Goal: Check status: Check status

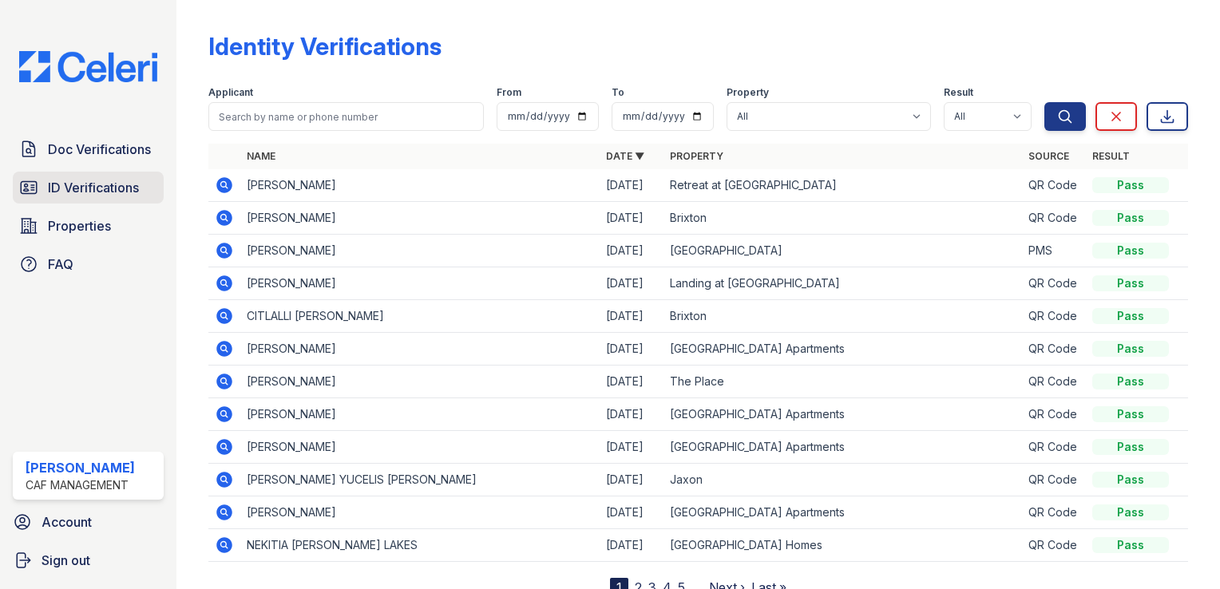
click at [96, 188] on span "ID Verifications" at bounding box center [93, 187] width 91 height 19
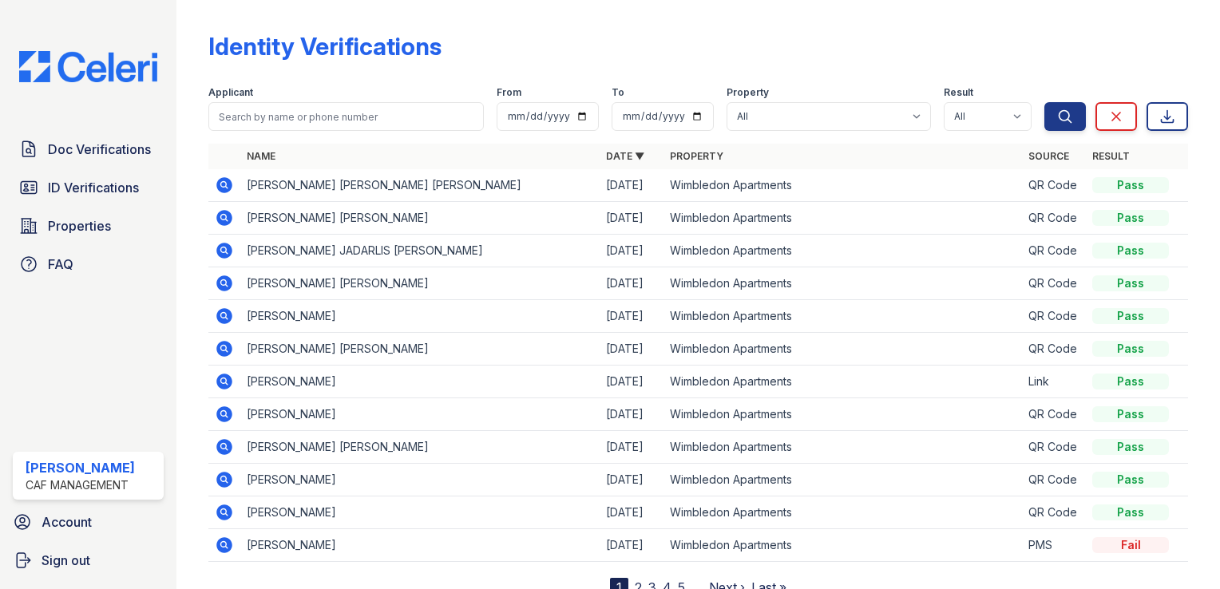
scroll to position [60, 0]
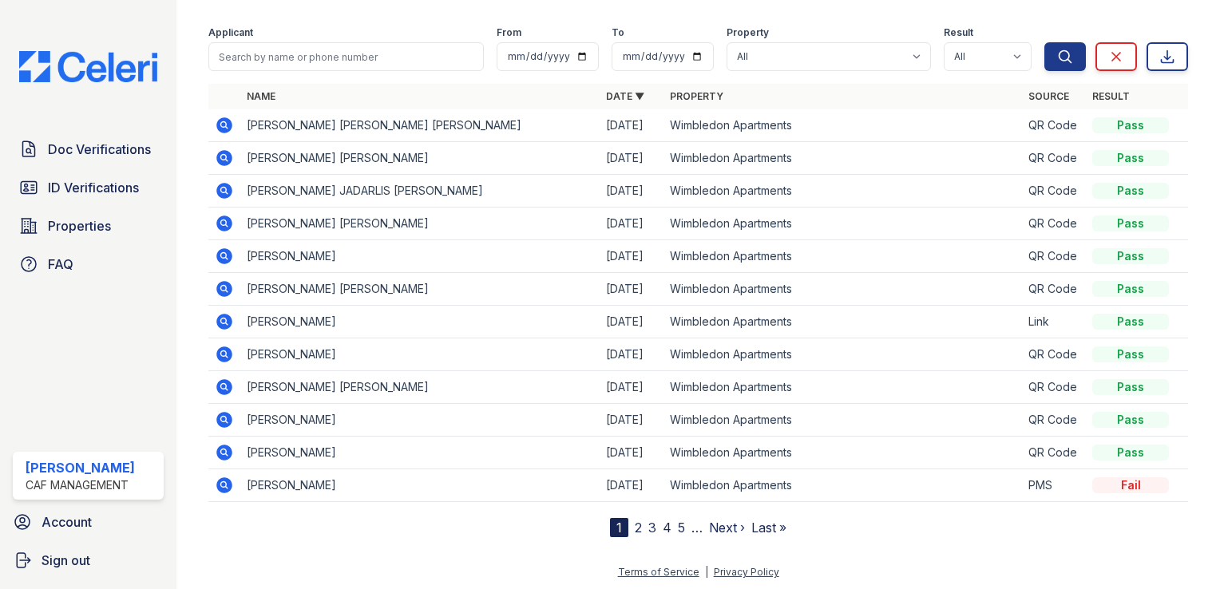
click at [635, 522] on link "2" at bounding box center [638, 528] width 7 height 16
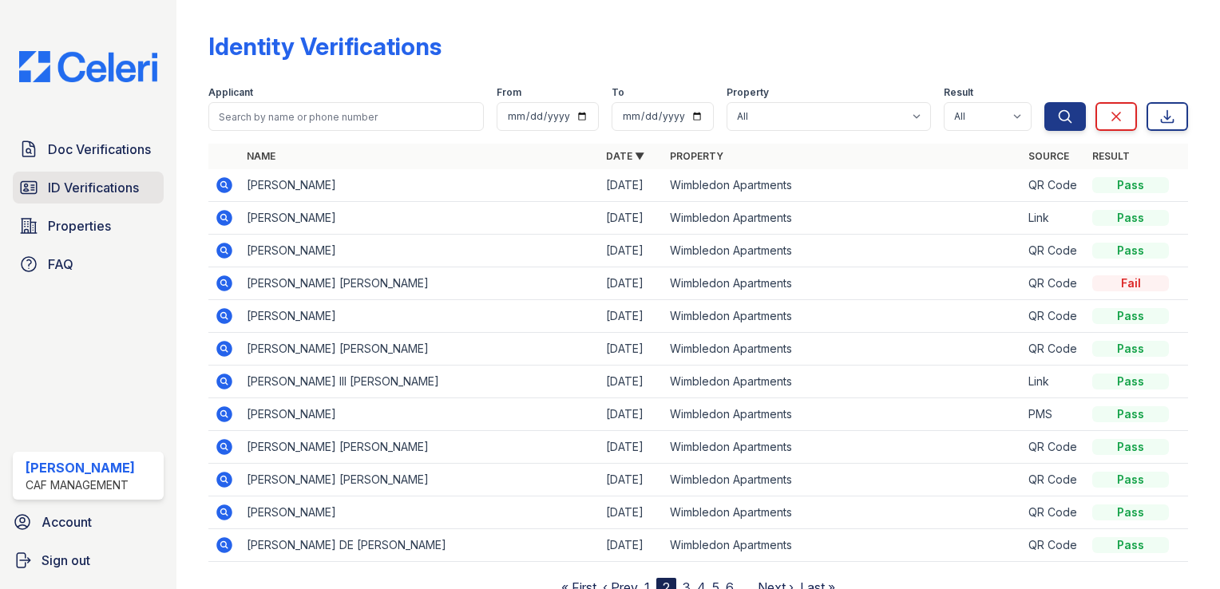
click at [85, 180] on span "ID Verifications" at bounding box center [93, 187] width 91 height 19
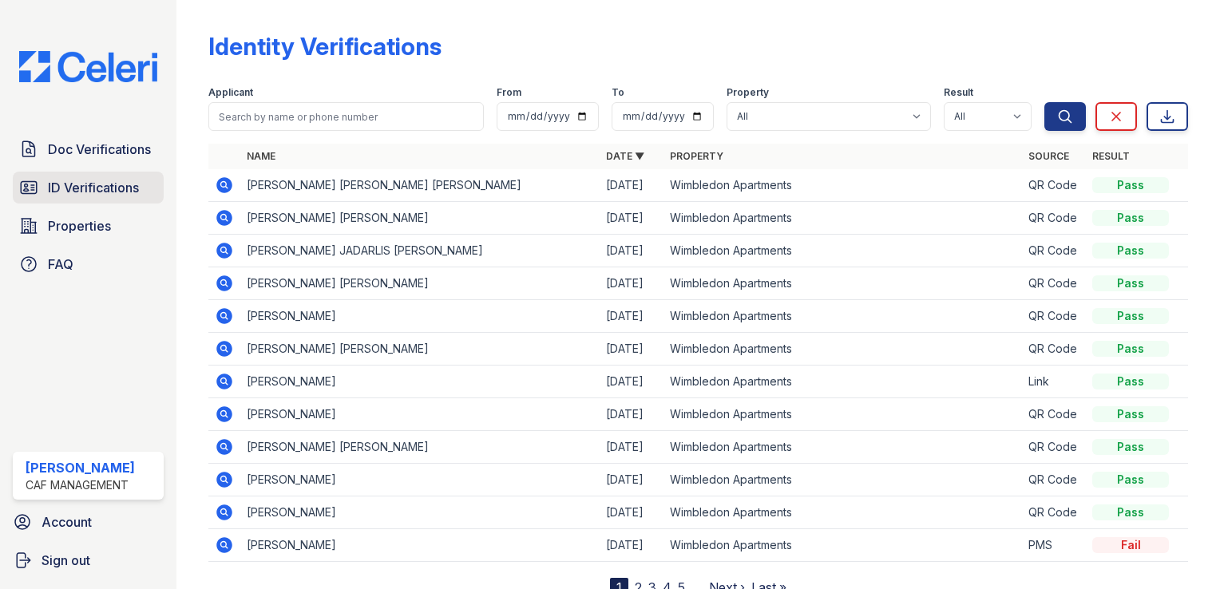
click at [61, 180] on span "ID Verifications" at bounding box center [93, 187] width 91 height 19
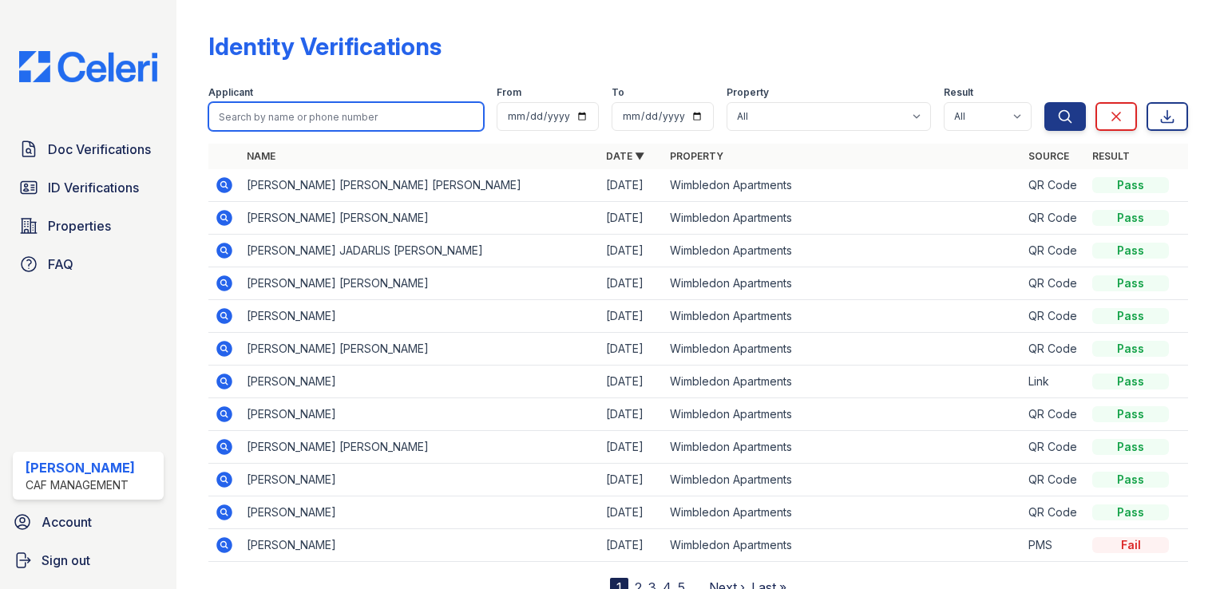
click at [319, 119] on input "search" at bounding box center [345, 116] width 275 height 29
type input "maria"
click at [1044, 102] on button "Search" at bounding box center [1065, 116] width 42 height 29
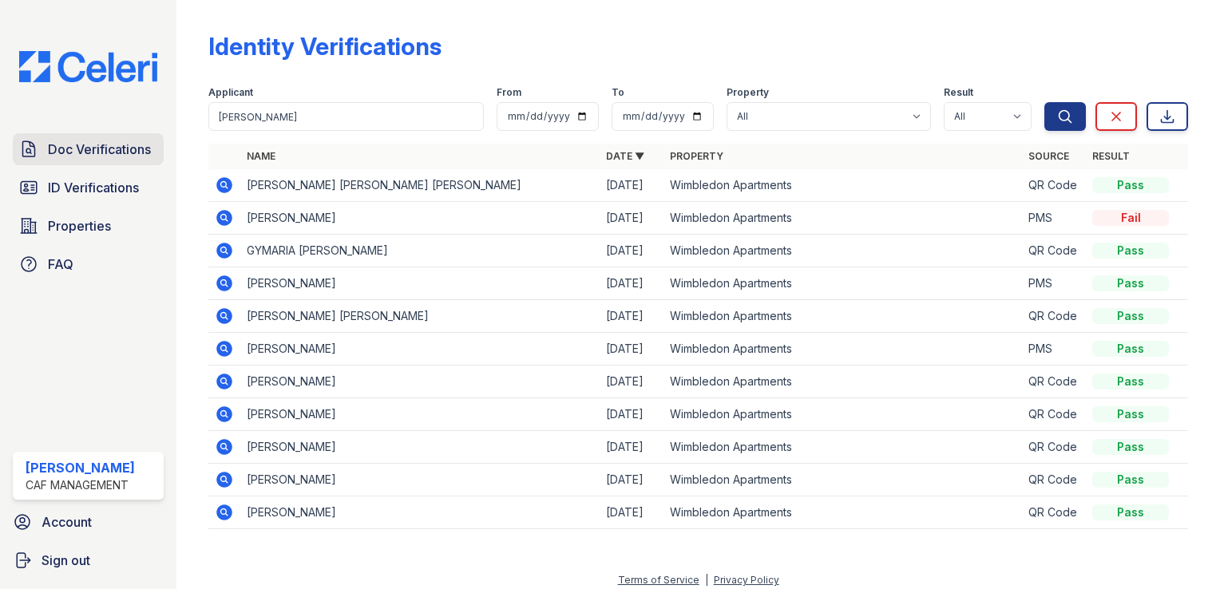
click at [83, 141] on span "Doc Verifications" at bounding box center [99, 149] width 103 height 19
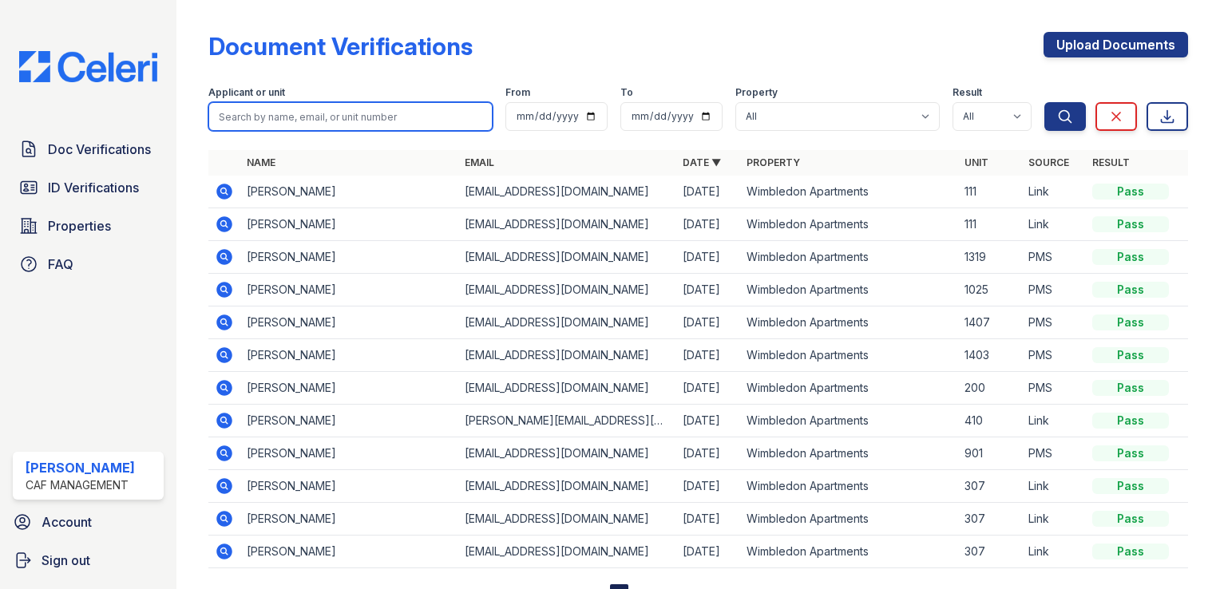
click at [320, 116] on input "search" at bounding box center [350, 116] width 284 height 29
type input "maria"
click at [1044, 102] on button "Search" at bounding box center [1065, 116] width 42 height 29
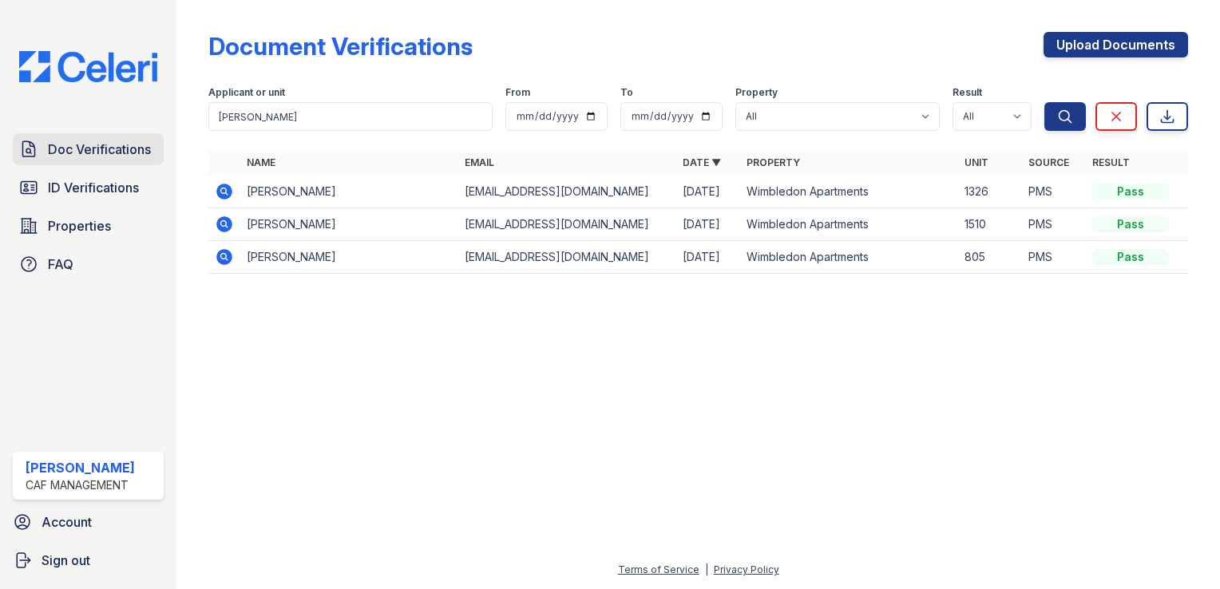
click at [97, 154] on span "Doc Verifications" at bounding box center [99, 149] width 103 height 19
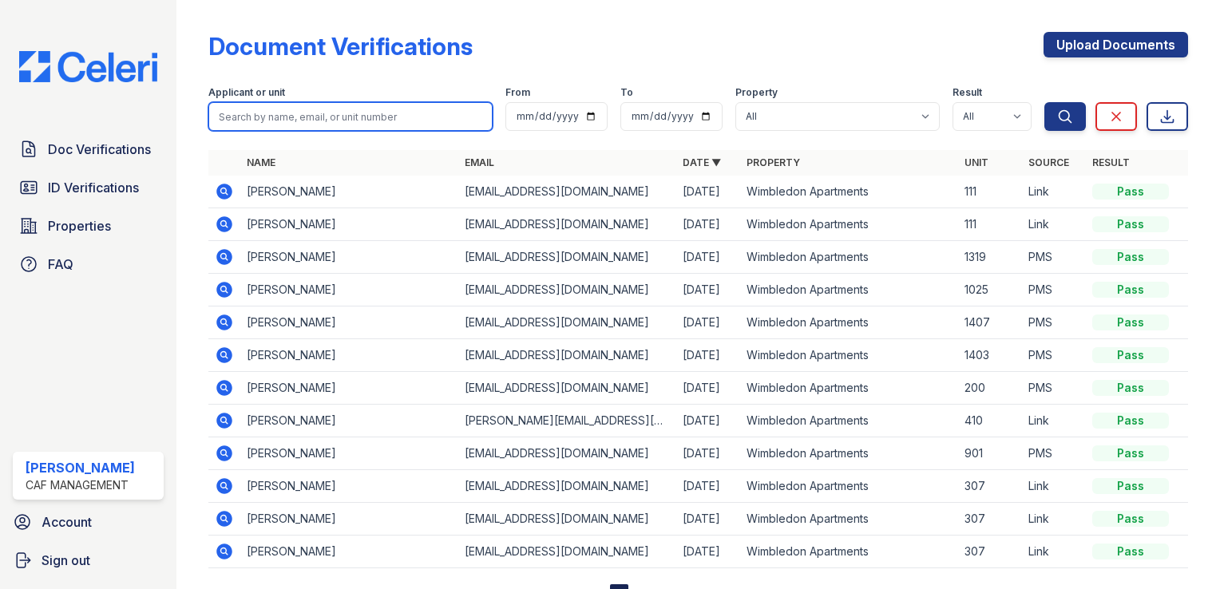
click at [314, 117] on input "search" at bounding box center [350, 116] width 284 height 29
paste input "Mattison Mozingo"
type input "Mattison Mozingo"
click at [1044, 102] on button "Search" at bounding box center [1065, 116] width 42 height 29
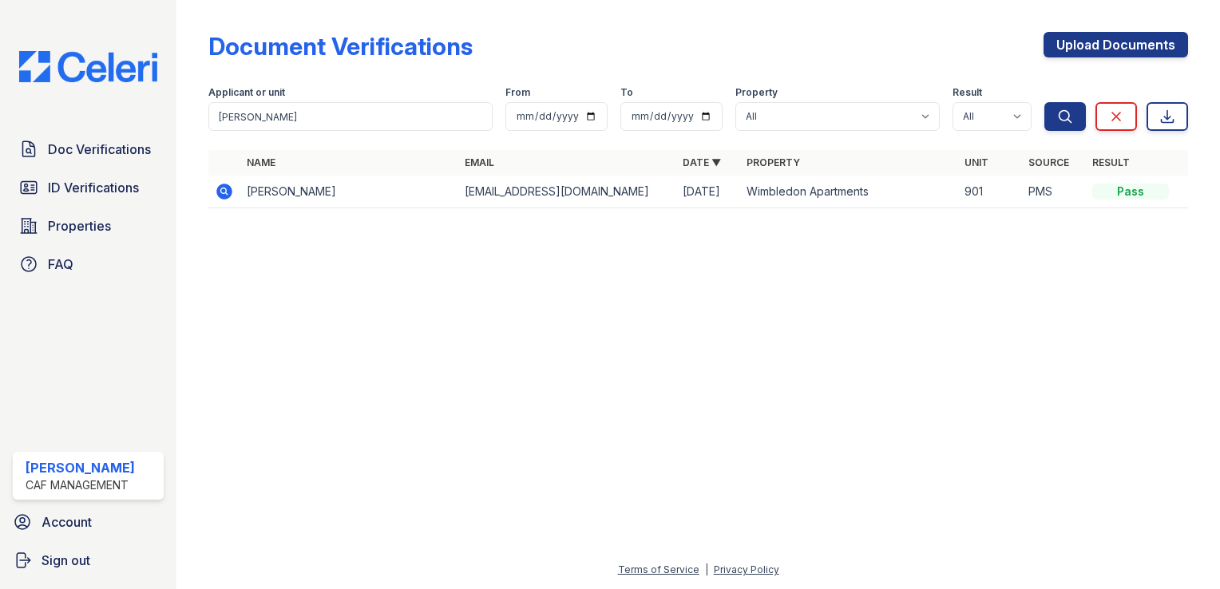
click at [223, 190] on icon at bounding box center [223, 190] width 4 height 4
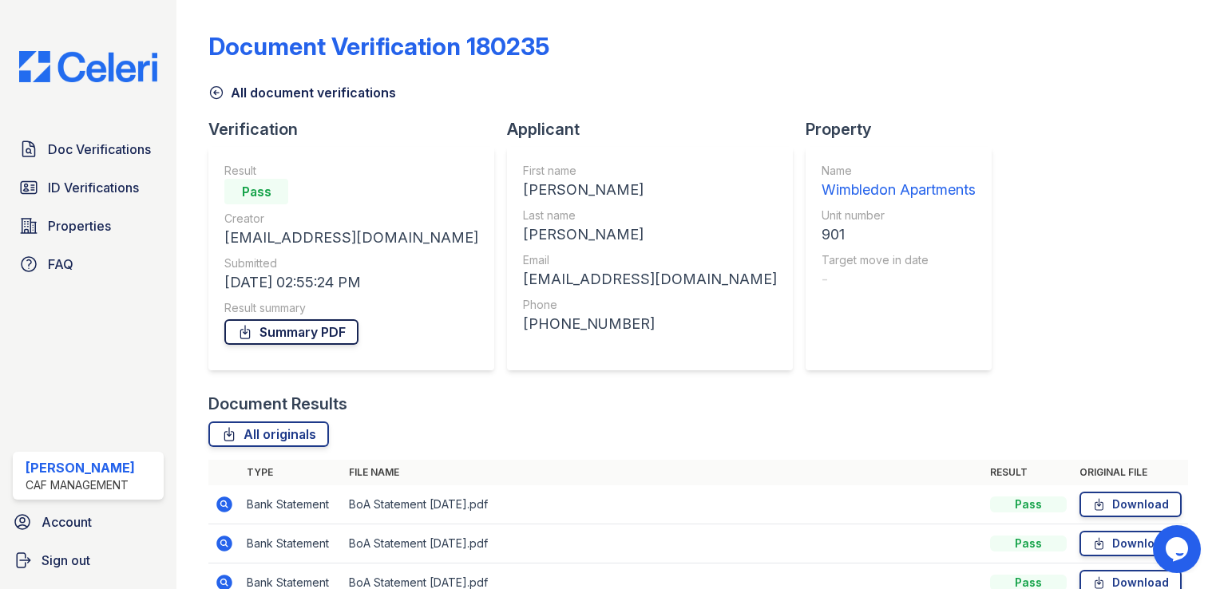
click at [331, 330] on link "Summary PDF" at bounding box center [291, 332] width 134 height 26
click at [97, 185] on span "ID Verifications" at bounding box center [93, 187] width 91 height 19
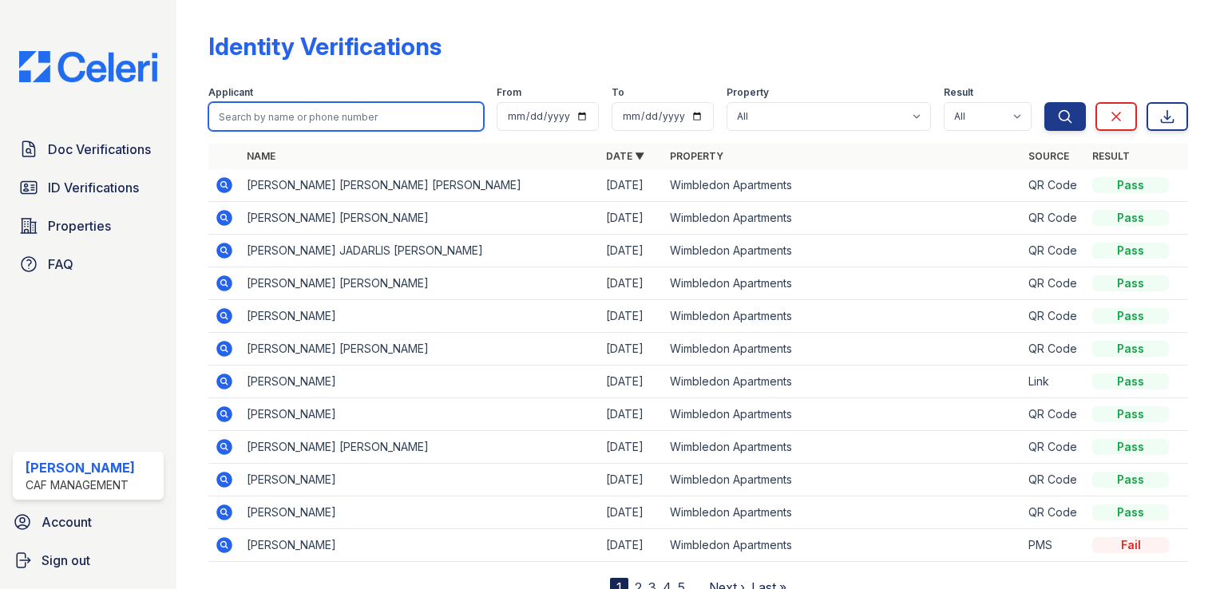
click at [303, 118] on input "search" at bounding box center [345, 116] width 275 height 29
paste input "Mattison Mozingo"
type input "Mattison Mozingo"
click at [1044, 102] on button "Search" at bounding box center [1065, 116] width 42 height 29
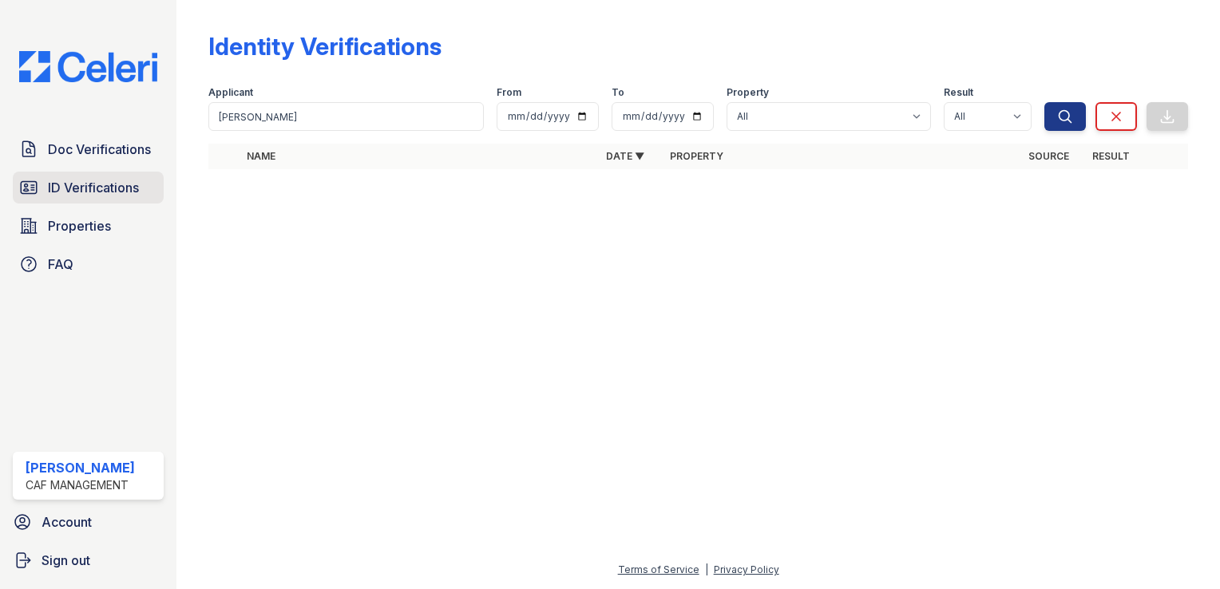
click at [96, 184] on span "ID Verifications" at bounding box center [93, 187] width 91 height 19
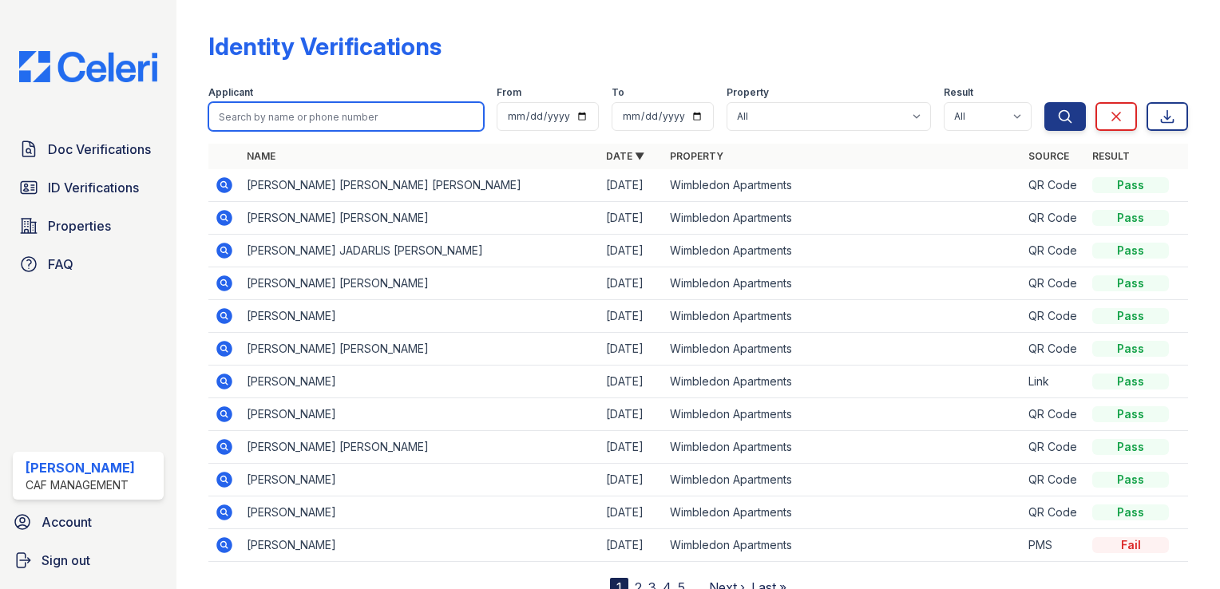
click at [285, 118] on input "search" at bounding box center [345, 116] width 275 height 29
paste input "Mattison Mozingo"
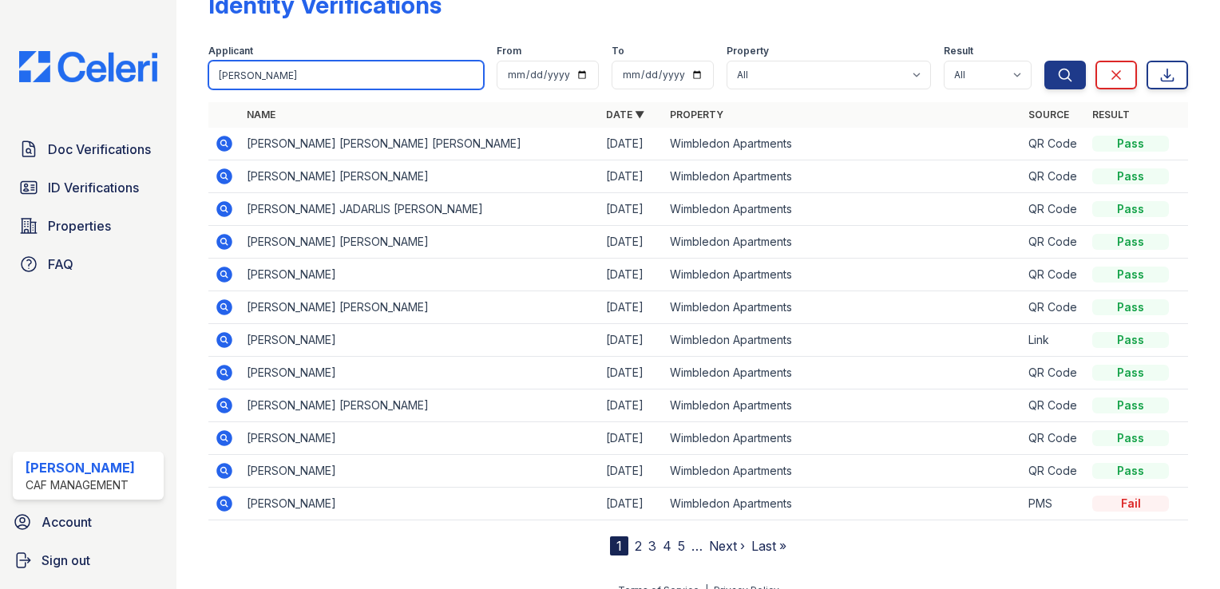
scroll to position [60, 0]
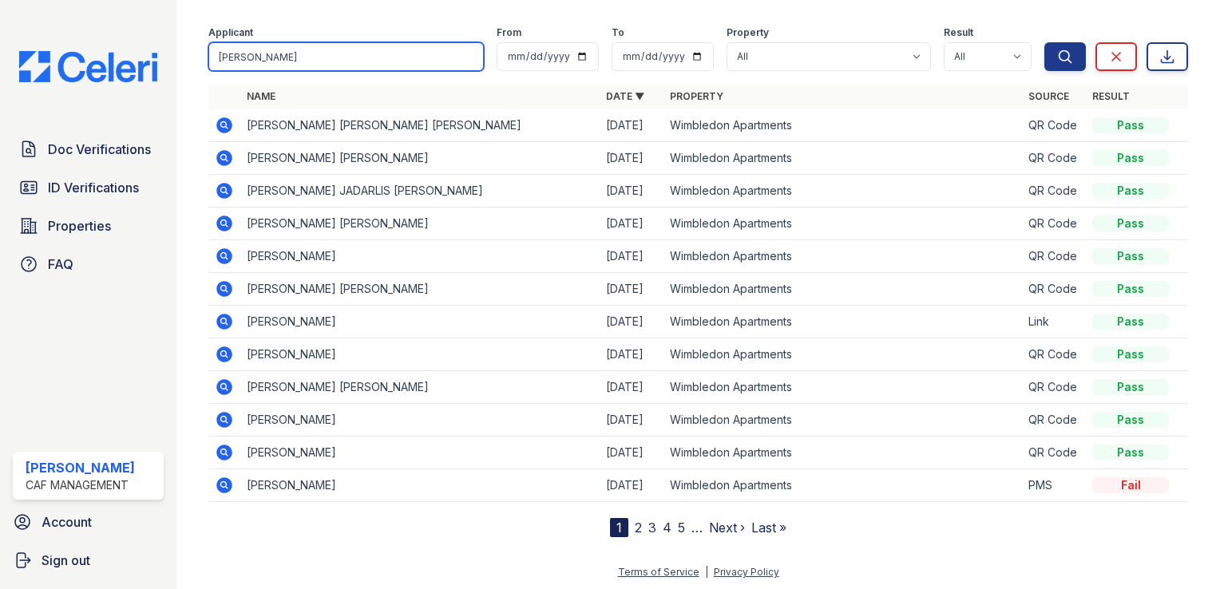
type input "Mattison Mozingo"
click at [635, 523] on link "2" at bounding box center [638, 528] width 7 height 16
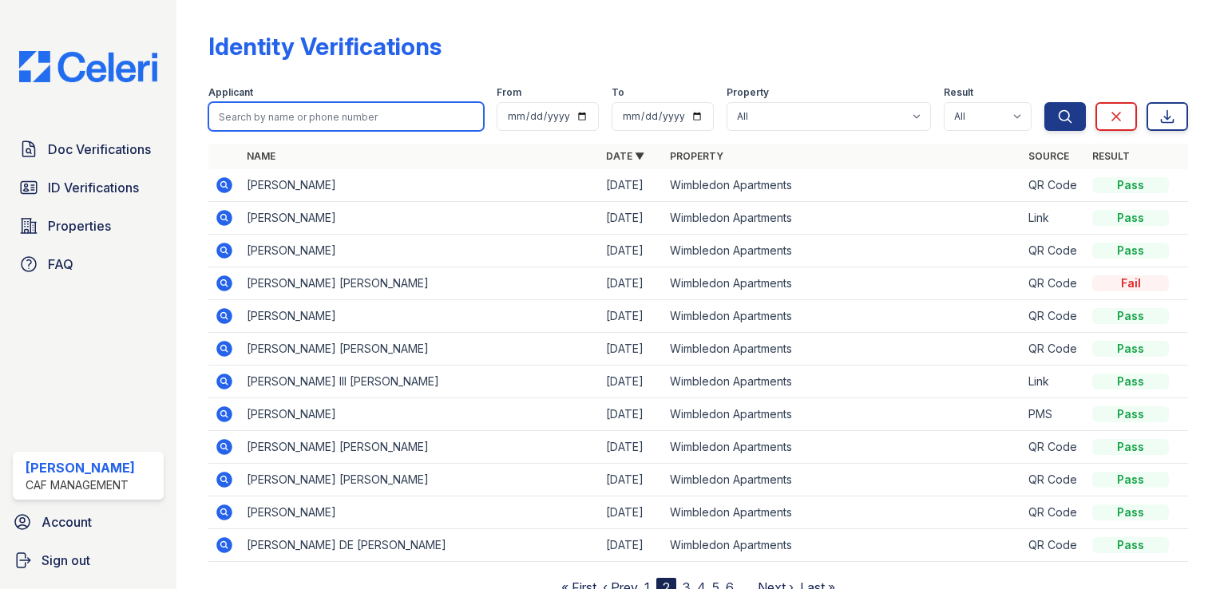
click at [284, 117] on input "search" at bounding box center [345, 116] width 275 height 29
paste input "Mattison Mozingo"
type input "Mattison Mozingo"
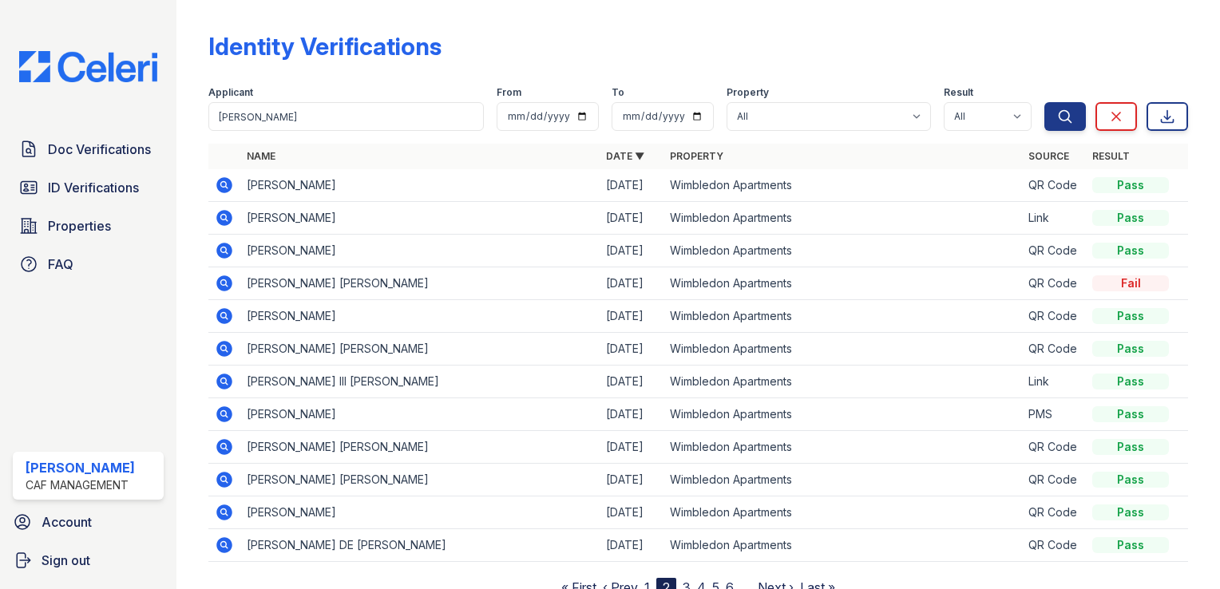
click at [229, 219] on icon at bounding box center [224, 218] width 16 height 16
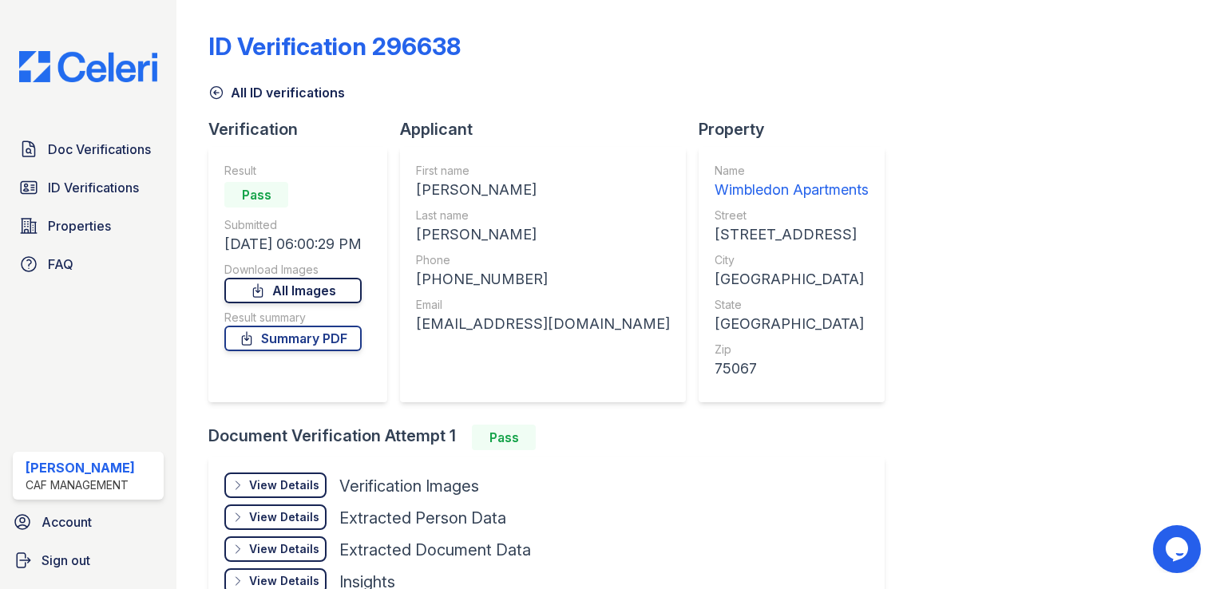
click at [325, 278] on link "All Images" at bounding box center [292, 291] width 137 height 26
click at [299, 340] on link "Summary PDF" at bounding box center [292, 339] width 137 height 26
